Goal: Obtain resource: Obtain resource

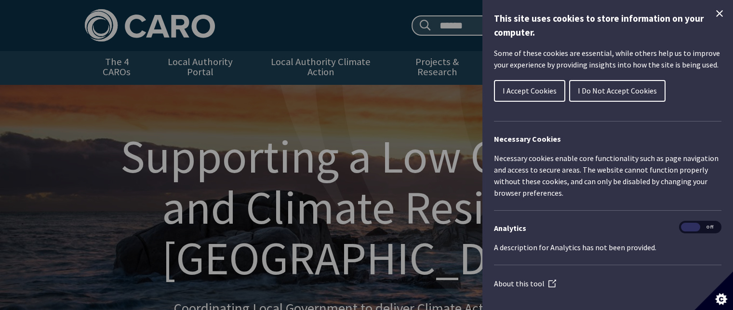
click at [716, 14] on icon "Close Cookie Control" at bounding box center [719, 13] width 7 height 7
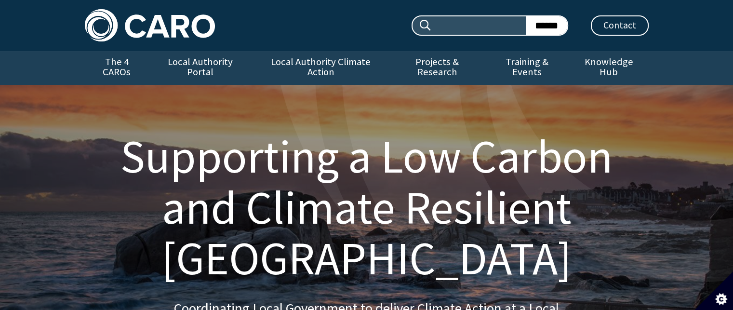
click at [499, 28] on input "Search site:" at bounding box center [479, 25] width 94 height 18
type input "**********"
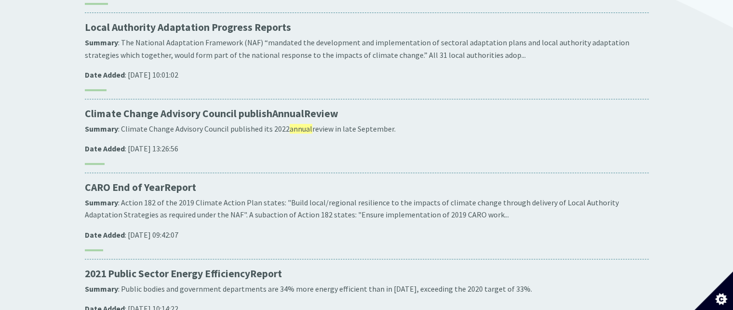
scroll to position [417, 0]
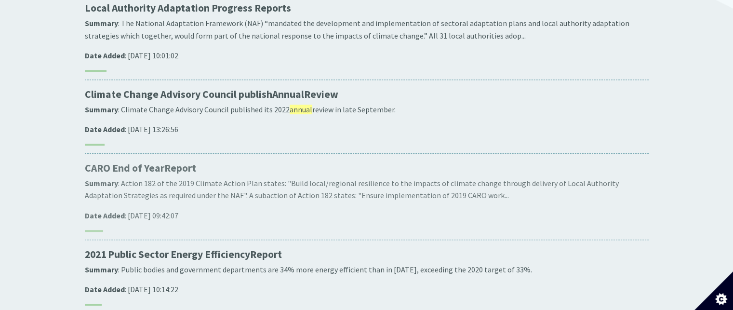
click at [164, 161] on p "CARO End of Year Report" at bounding box center [367, 167] width 564 height 13
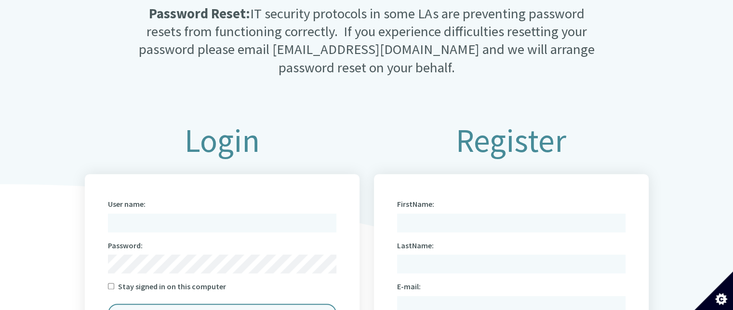
scroll to position [366, 0]
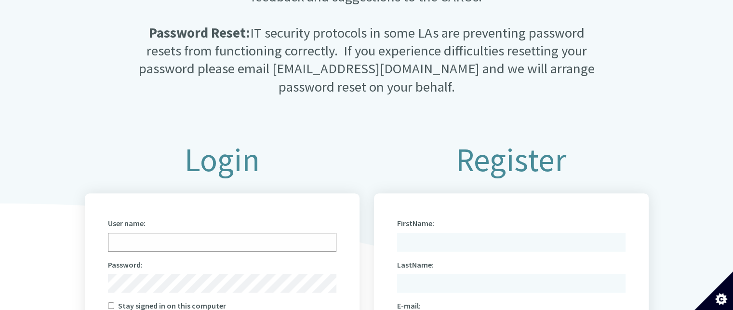
click at [136, 237] on input "User name:" at bounding box center [222, 242] width 228 height 19
click at [121, 236] on input "*" at bounding box center [222, 242] width 228 height 19
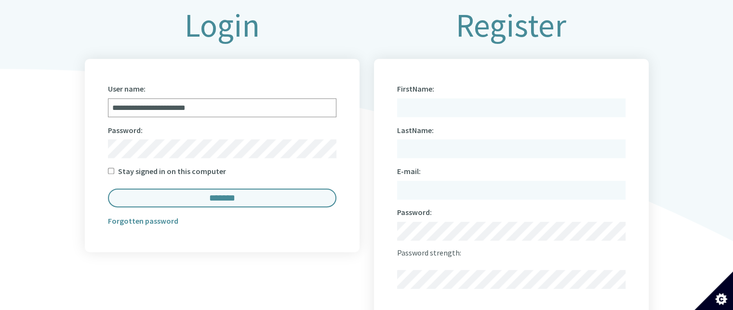
scroll to position [514, 0]
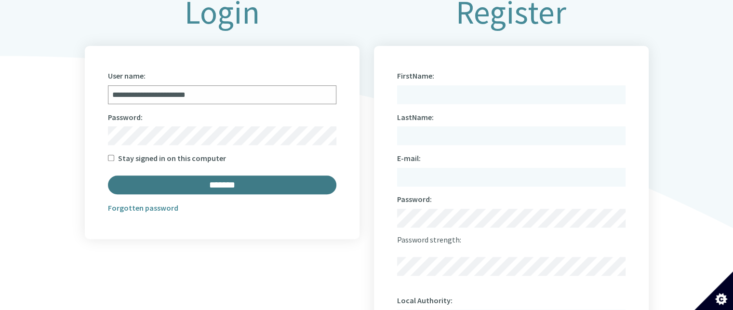
type input "**********"
click at [234, 180] on input "*******" at bounding box center [222, 184] width 228 height 19
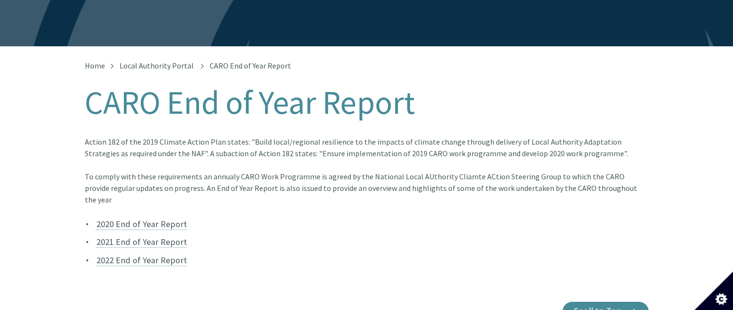
scroll to position [160, 0]
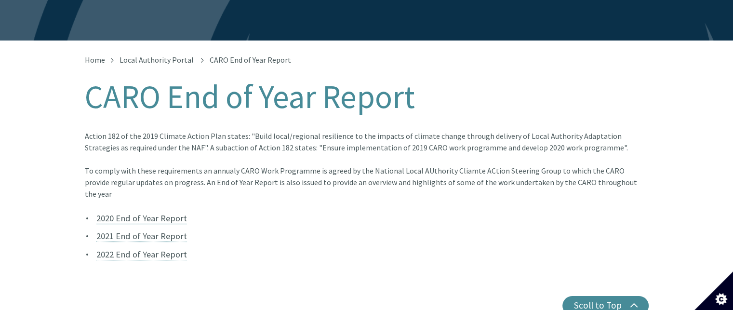
click at [135, 213] on link "2020 End of Year Report" at bounding box center [141, 219] width 91 height 12
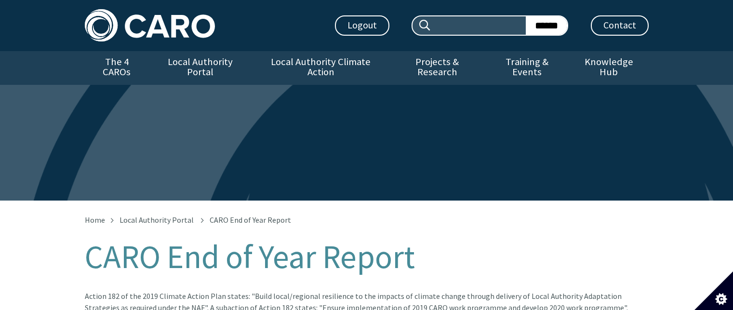
scroll to position [160, 0]
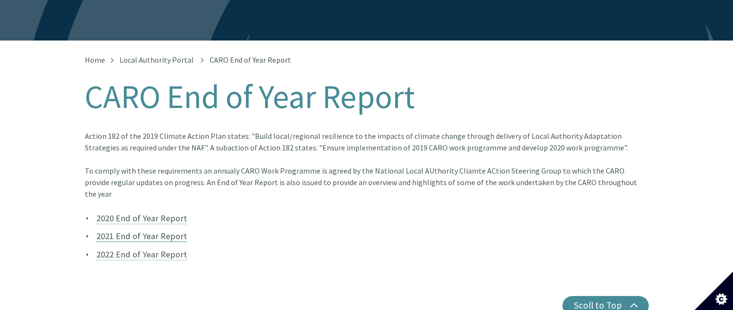
click at [136, 230] on link "2021 End of Year Report" at bounding box center [141, 236] width 91 height 12
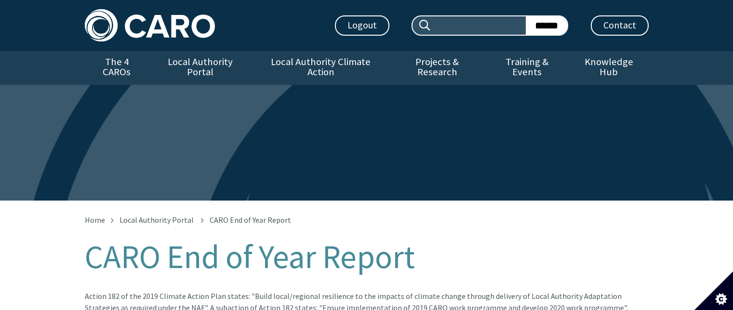
scroll to position [160, 0]
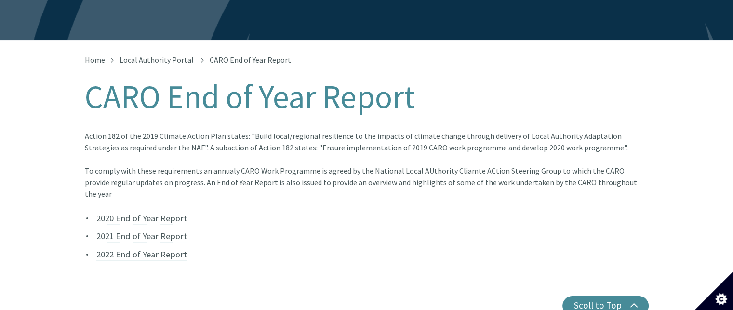
drag, startPoint x: 118, startPoint y: 237, endPoint x: 111, endPoint y: 230, distance: 9.2
click at [111, 249] on link "2022 End of Year Report" at bounding box center [141, 255] width 91 height 12
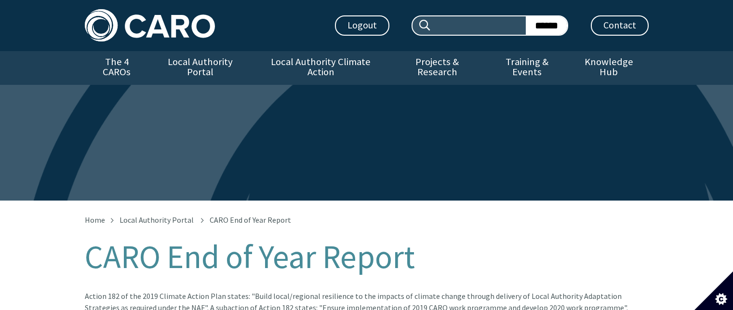
scroll to position [160, 0]
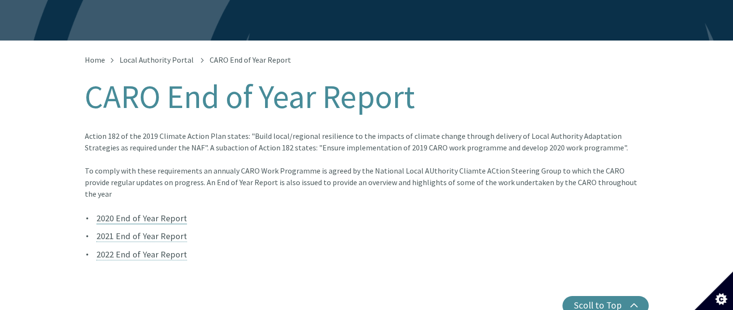
click at [129, 213] on link "2020 End of Year Report" at bounding box center [141, 219] width 91 height 12
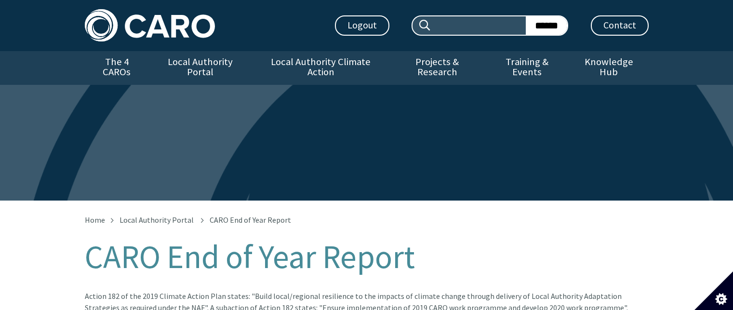
scroll to position [160, 0]
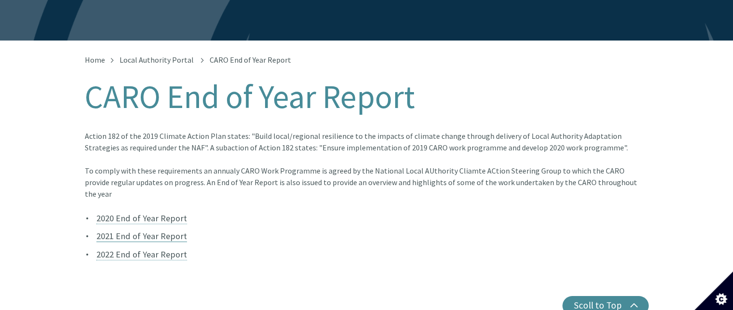
click at [107, 230] on link "2021 End of Year Report" at bounding box center [141, 236] width 91 height 12
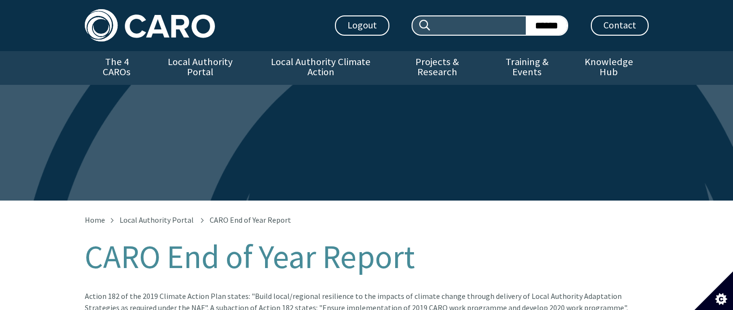
scroll to position [160, 0]
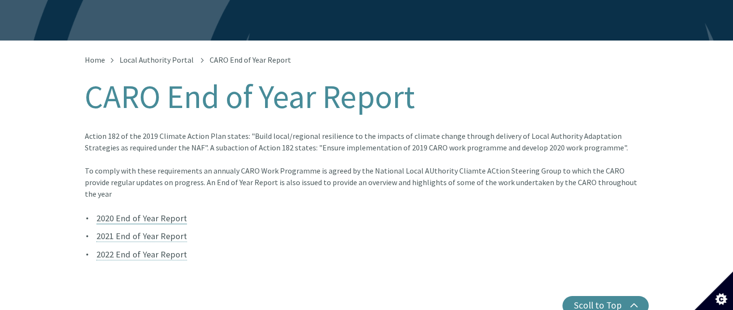
click at [127, 213] on link "2020 End of Year Report" at bounding box center [141, 219] width 91 height 12
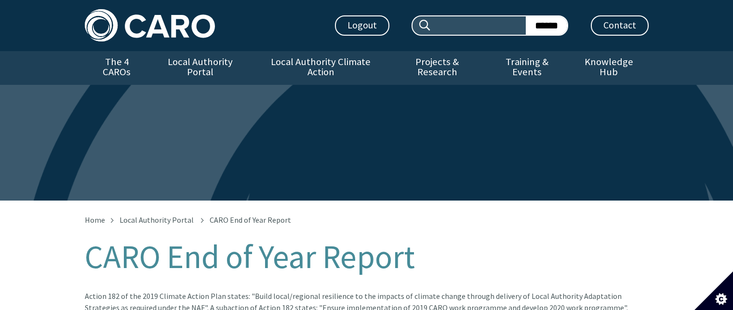
scroll to position [160, 0]
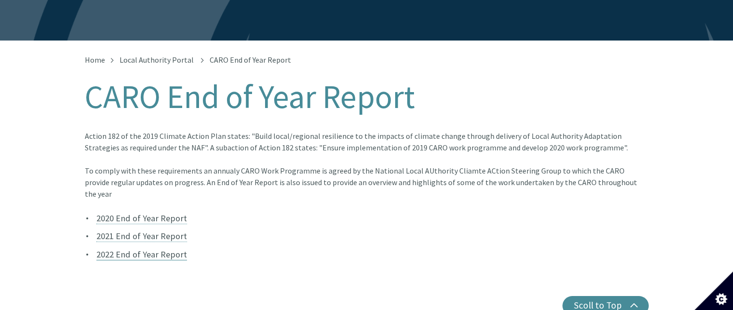
click at [166, 249] on link "2022 End of Year Report" at bounding box center [141, 255] width 91 height 12
